Goal: Task Accomplishment & Management: Manage account settings

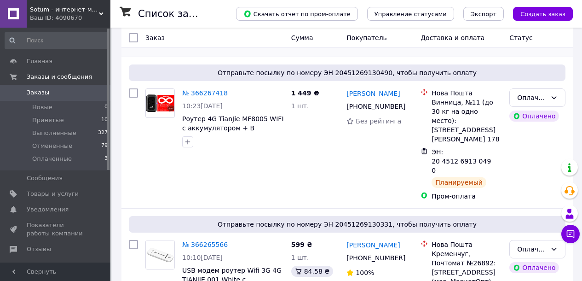
scroll to position [184, 0]
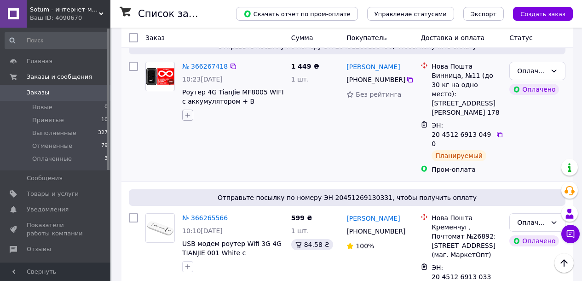
click at [189, 118] on icon "button" at bounding box center [187, 114] width 7 height 7
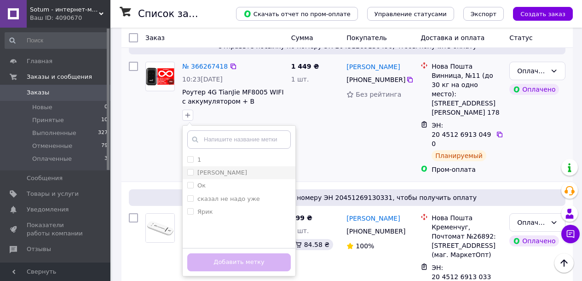
click at [192, 173] on input "[PERSON_NAME]" at bounding box center [190, 172] width 6 height 6
checkbox input "true"
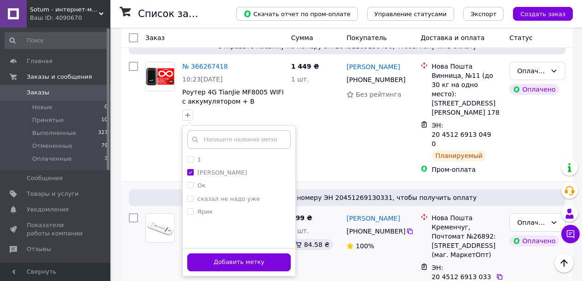
click at [211, 260] on button "Добавить метку" at bounding box center [239, 262] width 104 height 18
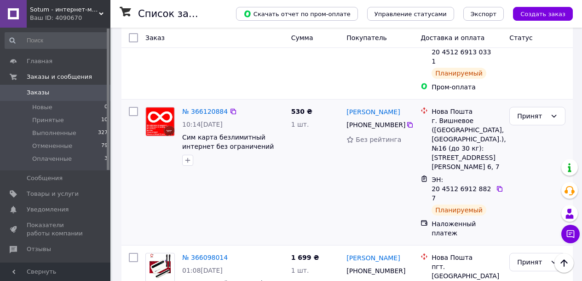
scroll to position [414, 0]
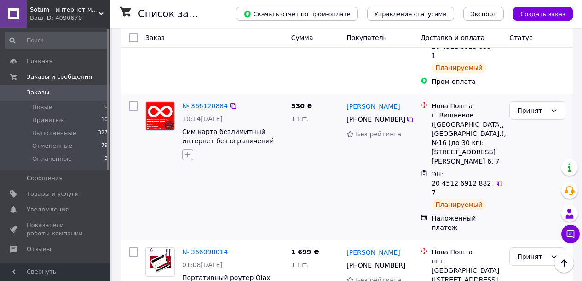
click at [186, 151] on icon "button" at bounding box center [187, 154] width 7 height 7
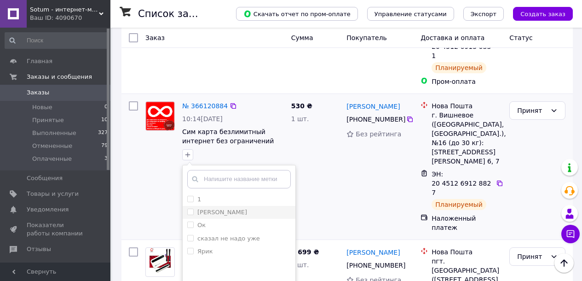
click at [191, 209] on input "[PERSON_NAME]" at bounding box center [190, 212] width 6 height 6
checkbox input "true"
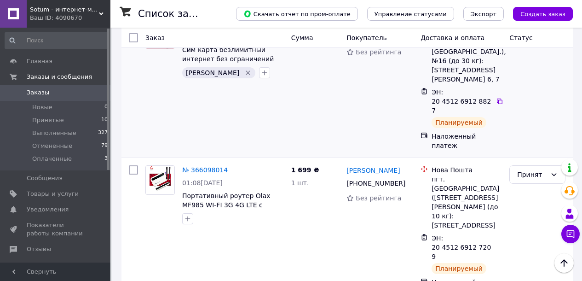
scroll to position [506, 0]
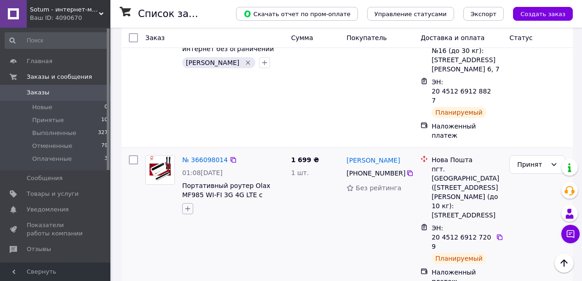
click at [186, 205] on icon "button" at bounding box center [187, 208] width 7 height 7
click at [194, 262] on label "[PERSON_NAME]" at bounding box center [217, 266] width 60 height 8
click at [193, 262] on input "[PERSON_NAME]" at bounding box center [190, 265] width 6 height 6
click at [192, 262] on label "[PERSON_NAME]" at bounding box center [217, 266] width 60 height 8
click at [192, 262] on input "[PERSON_NAME]" at bounding box center [190, 265] width 6 height 6
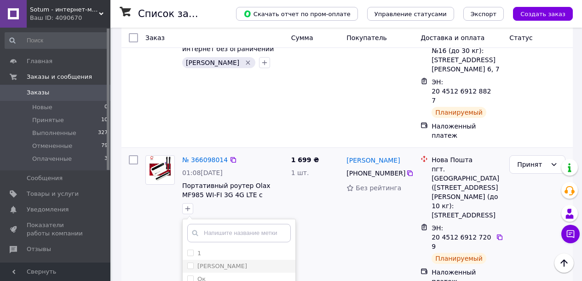
click at [192, 262] on input "[PERSON_NAME]" at bounding box center [190, 265] width 6 height 6
checkbox input "true"
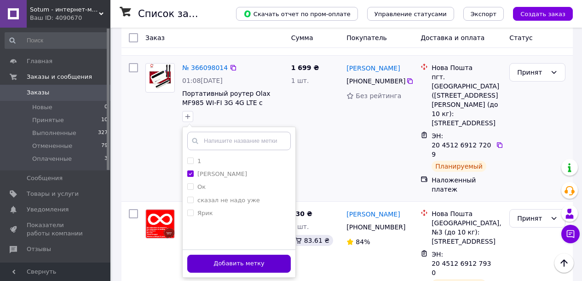
click at [259, 255] on button "Добавить метку" at bounding box center [239, 264] width 104 height 18
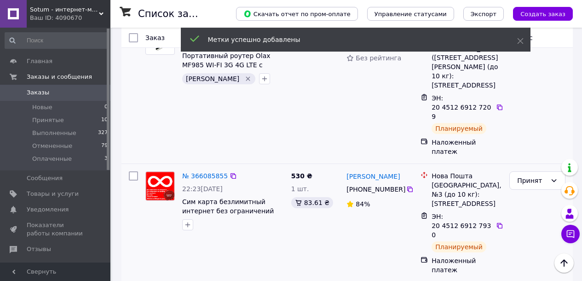
scroll to position [644, 0]
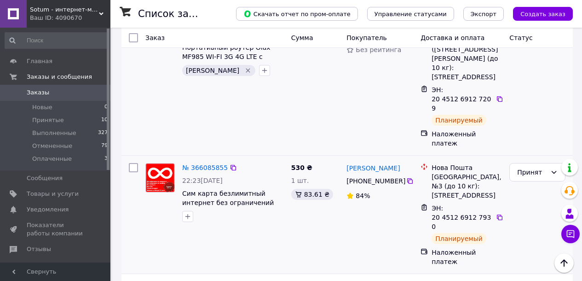
click at [130, 163] on input "checkbox" at bounding box center [133, 167] width 9 height 9
checkbox input "true"
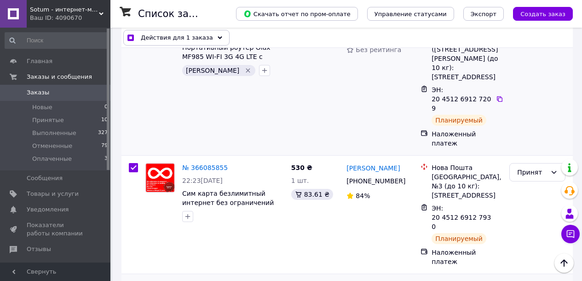
click at [132, 280] on input "checkbox" at bounding box center [133, 285] width 9 height 9
checkbox input "true"
click at [196, 36] on span "Действия для 2 заказов" at bounding box center [178, 37] width 75 height 9
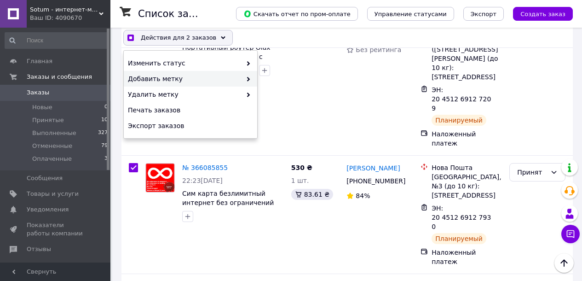
click at [146, 77] on span "Добавить метку" at bounding box center [185, 78] width 114 height 9
checkbox input "true"
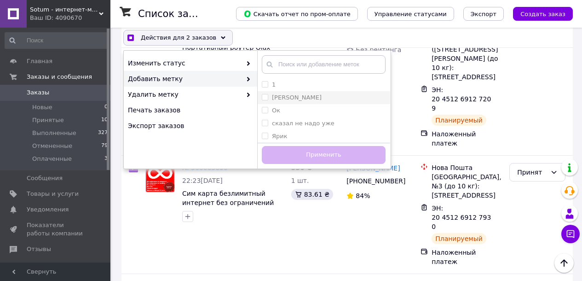
click at [265, 97] on input "[PERSON_NAME]" at bounding box center [265, 97] width 6 height 6
checkbox input "true"
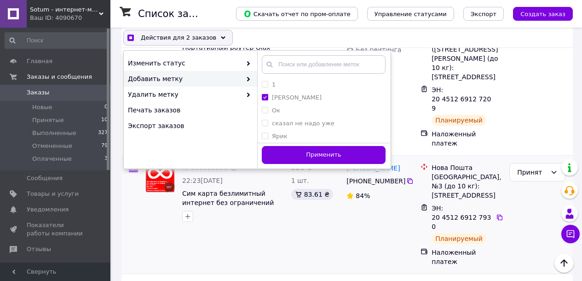
click at [278, 151] on button "Применить" at bounding box center [324, 155] width 124 height 18
checkbox input "false"
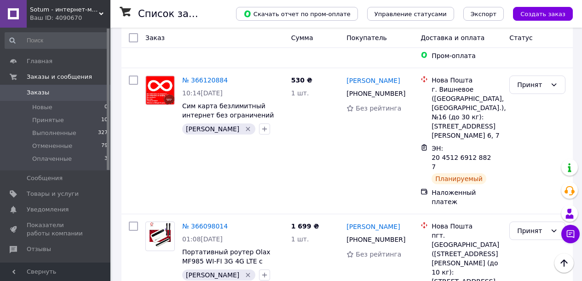
scroll to position [368, 0]
